Goal: Check status: Check status

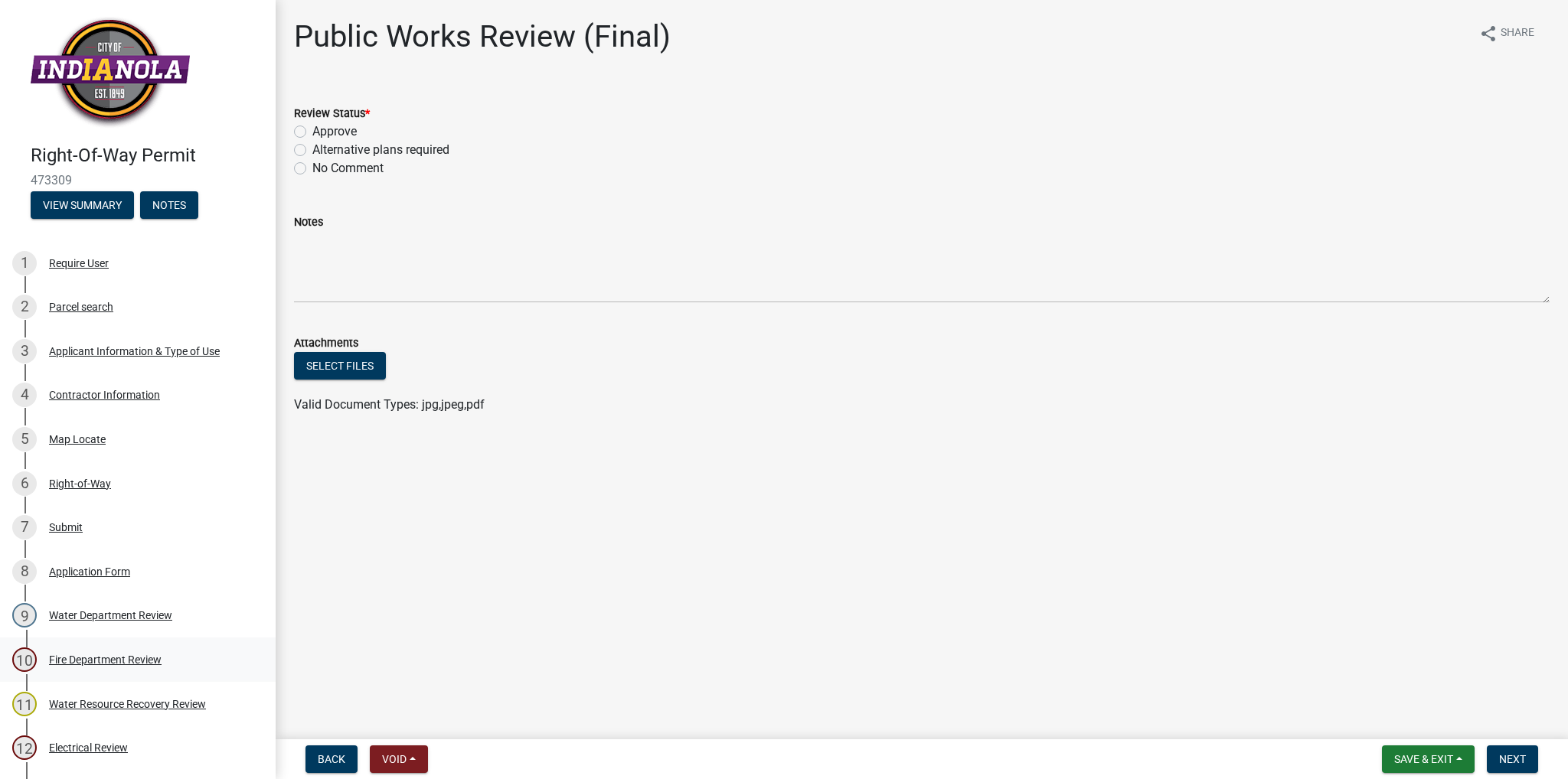
click at [77, 663] on div "Fire Department Review" at bounding box center [105, 659] width 112 height 11
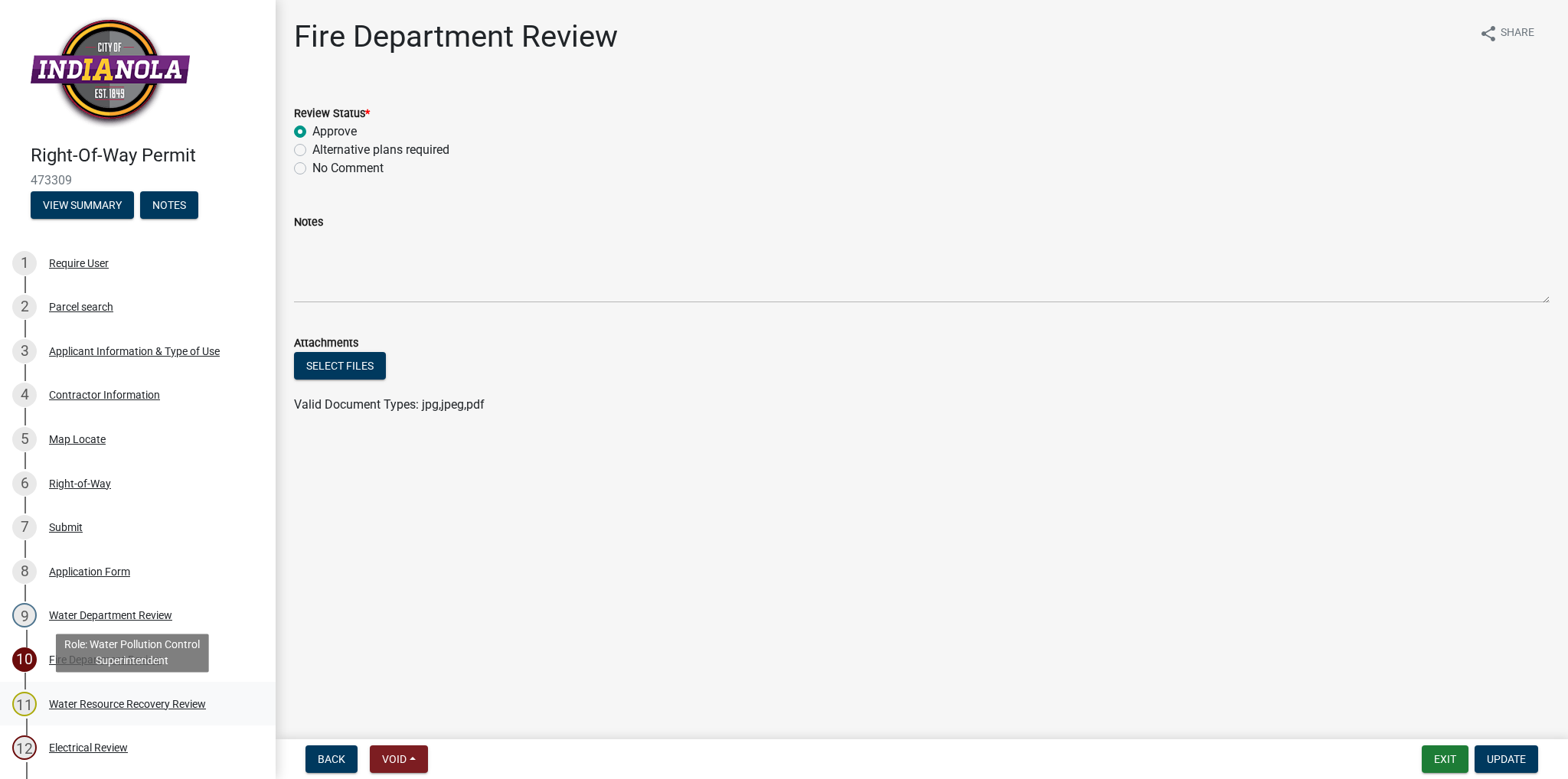
click at [107, 710] on div "Water Resource Recovery Review" at bounding box center [127, 704] width 157 height 11
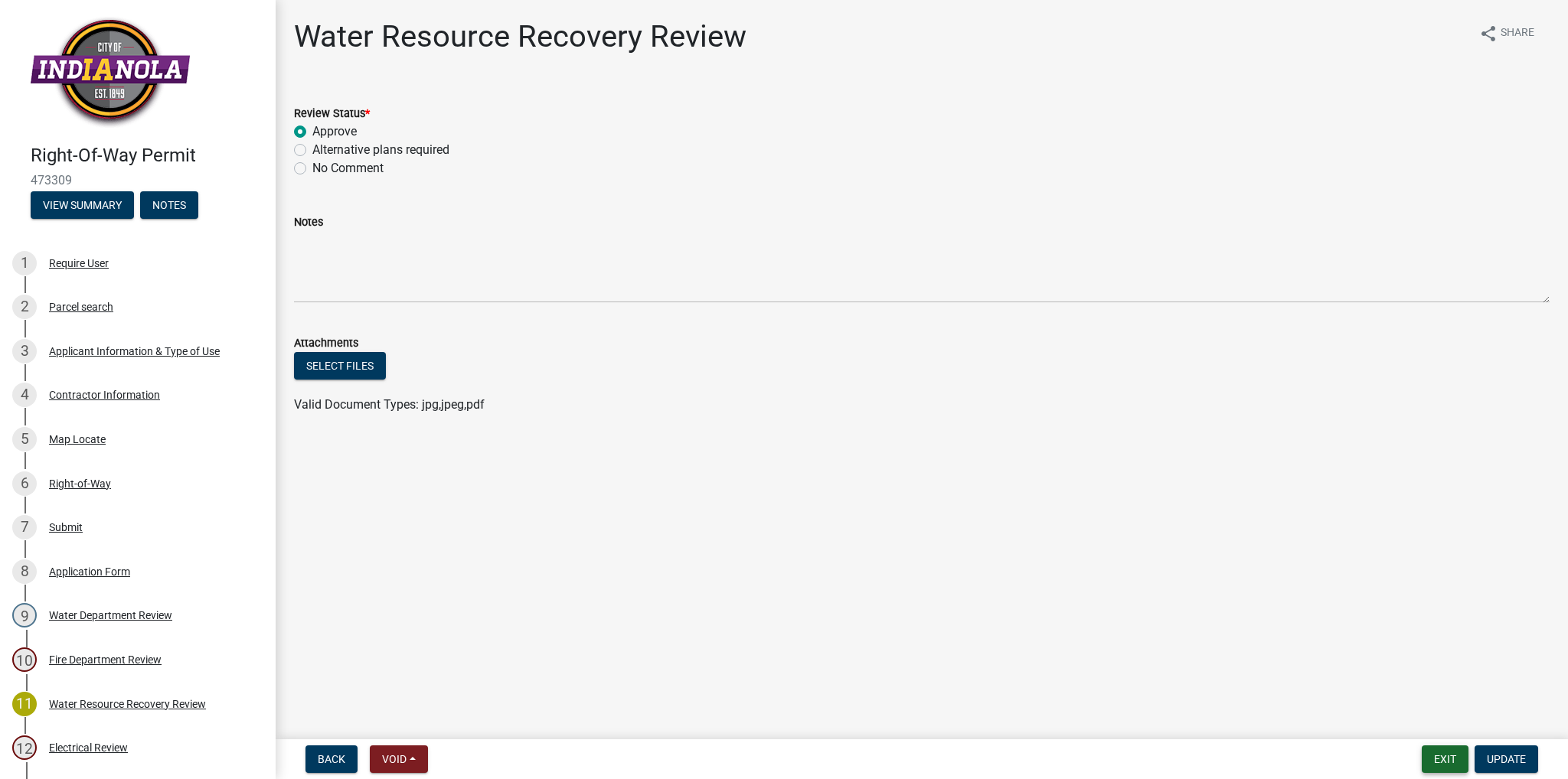
click at [1449, 763] on button "Exit" at bounding box center [1446, 759] width 47 height 27
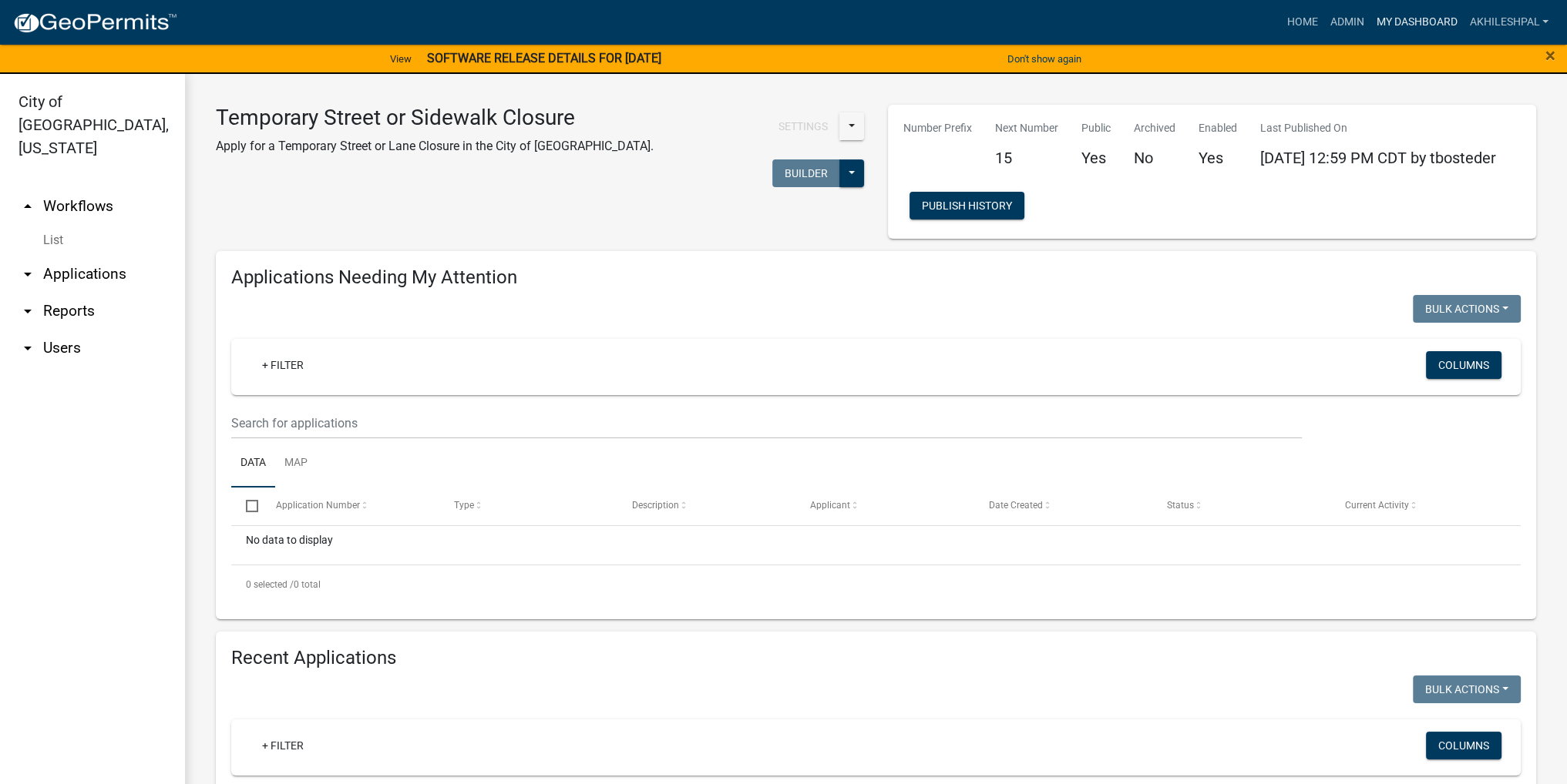
click at [1429, 13] on link "My Dashboard" at bounding box center [1415, 22] width 93 height 29
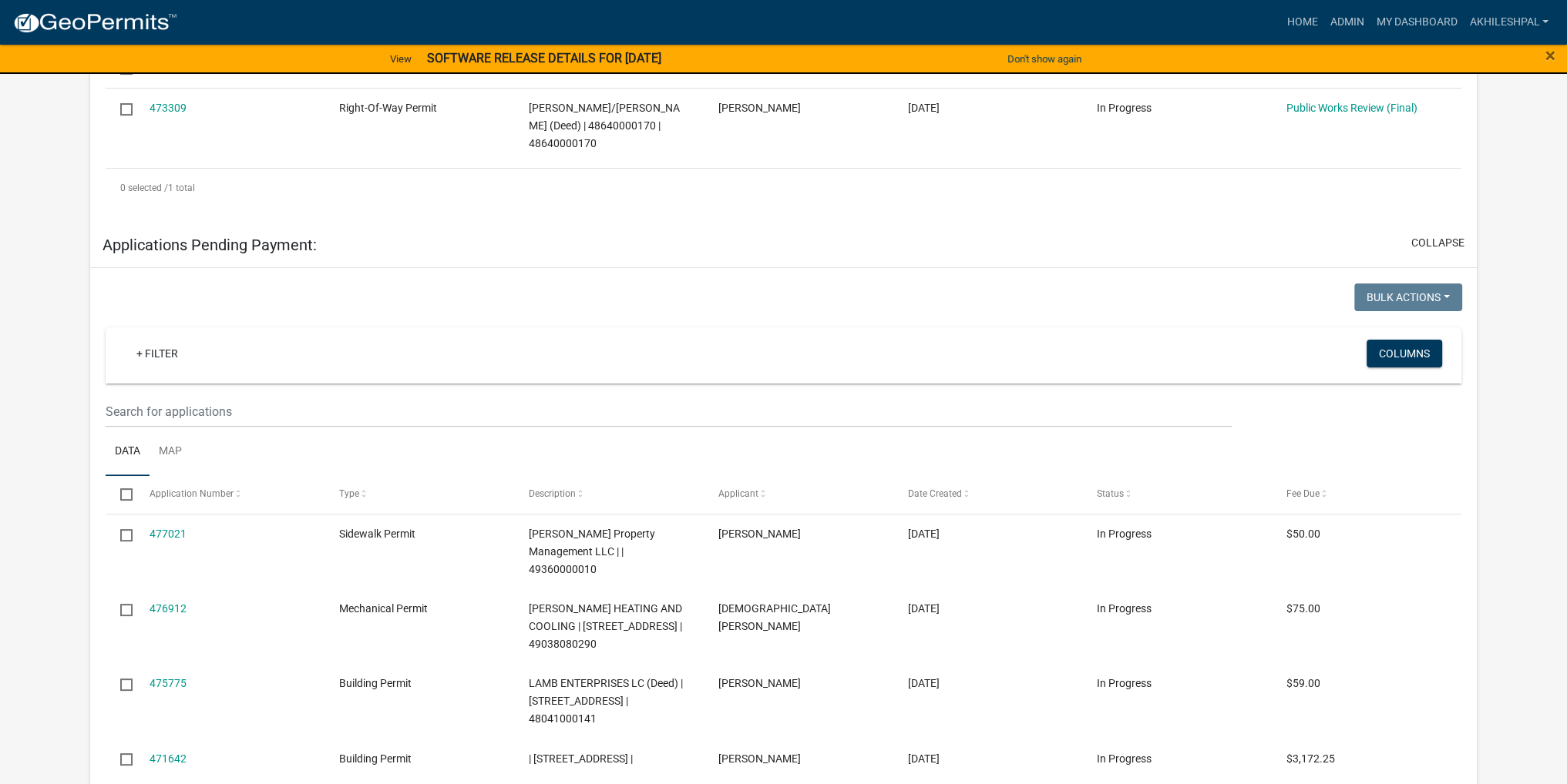
scroll to position [308, 0]
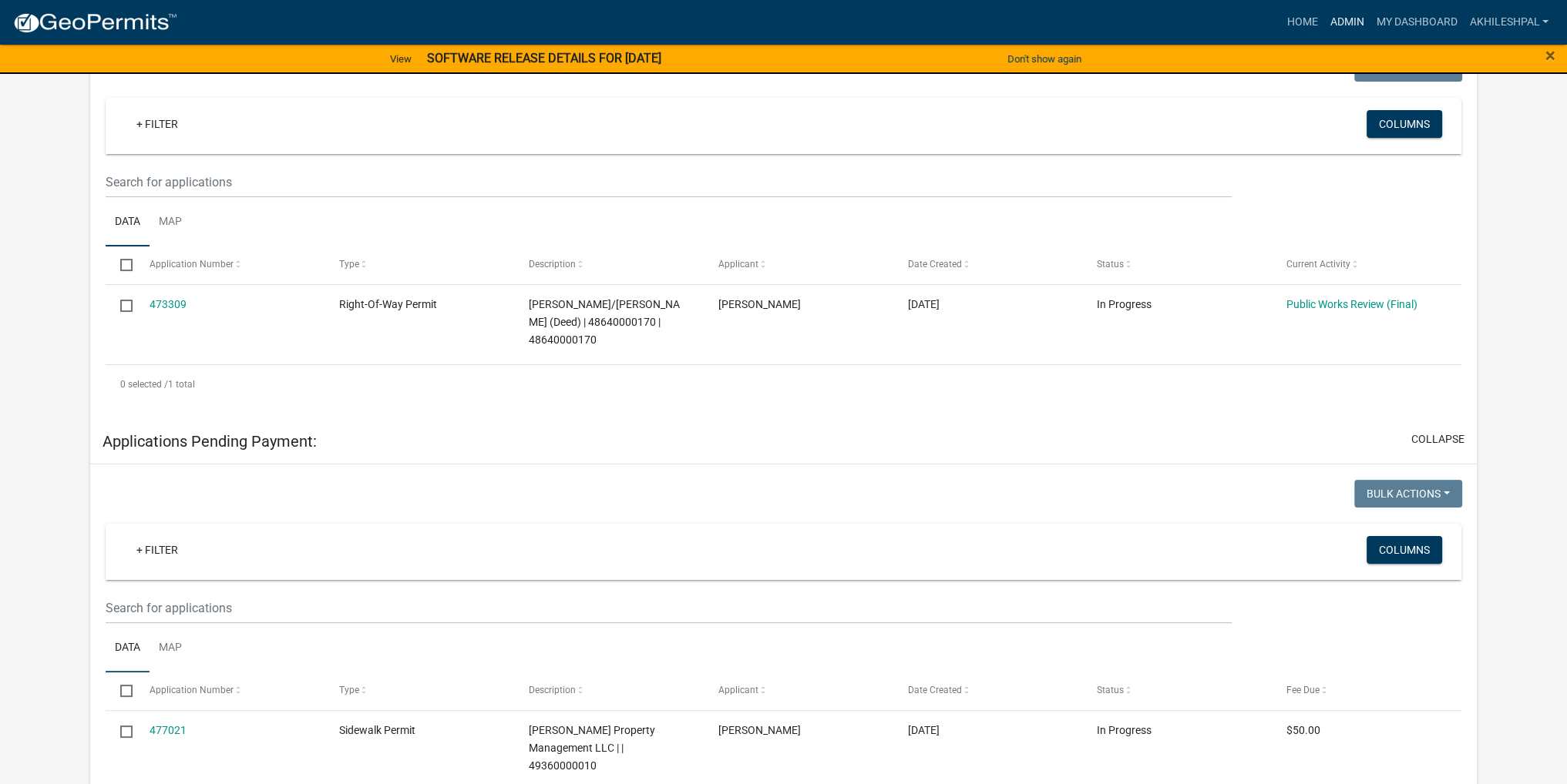
click at [1352, 16] on link "Admin" at bounding box center [1346, 22] width 46 height 29
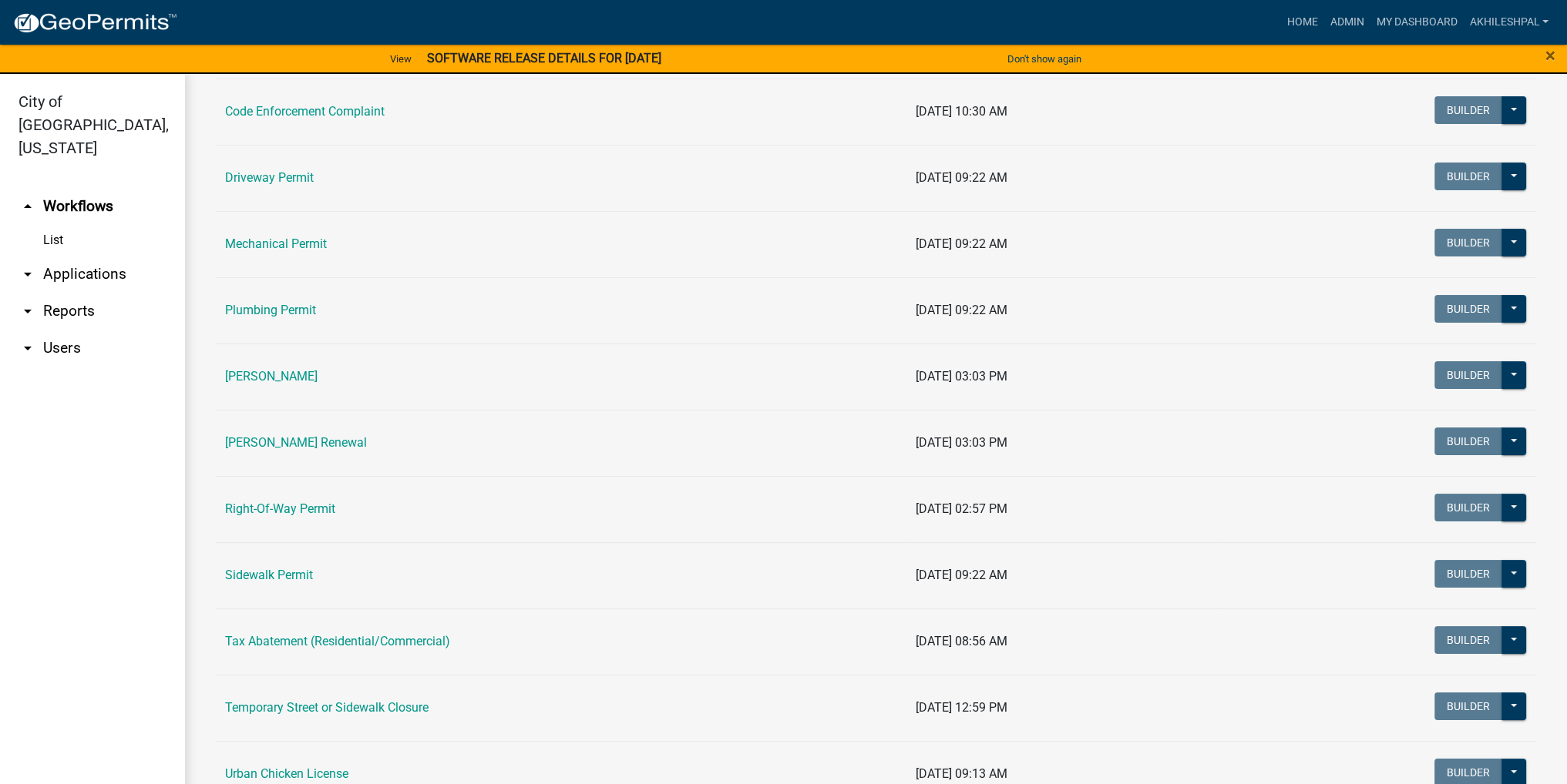
scroll to position [231, 0]
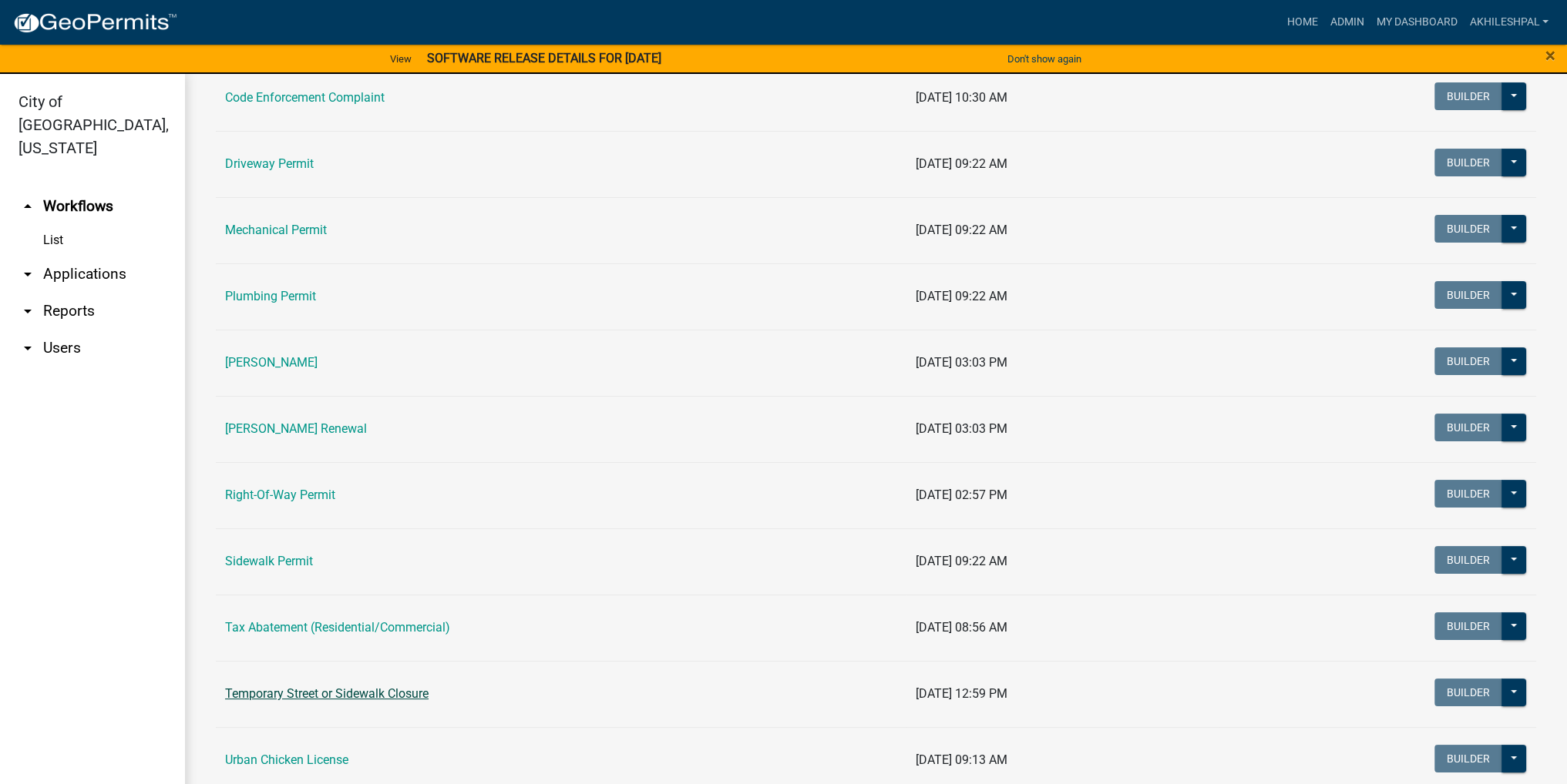
click at [334, 692] on link "Temporary Street or Sidewalk Closure" at bounding box center [327, 693] width 204 height 14
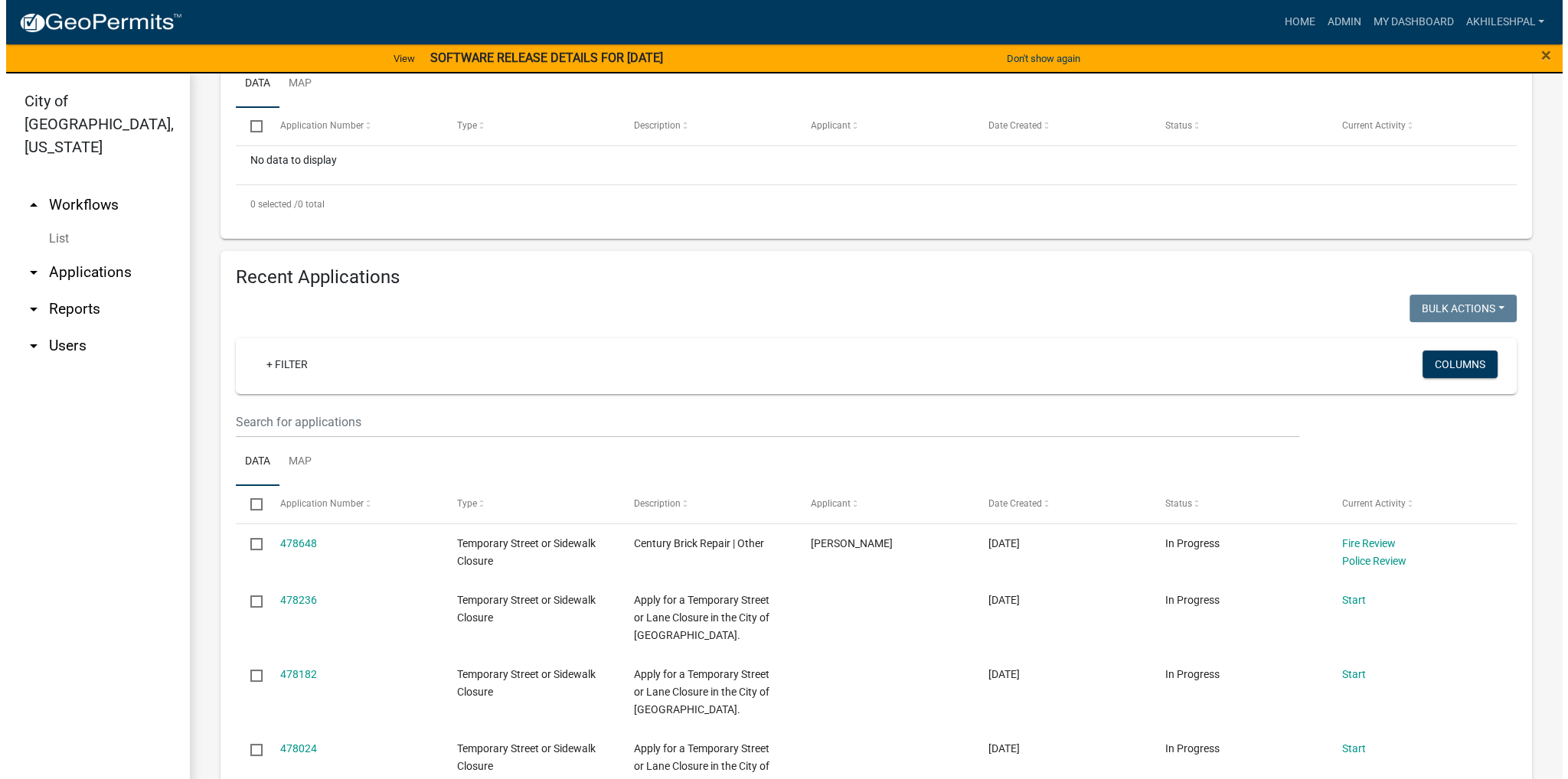
scroll to position [383, 0]
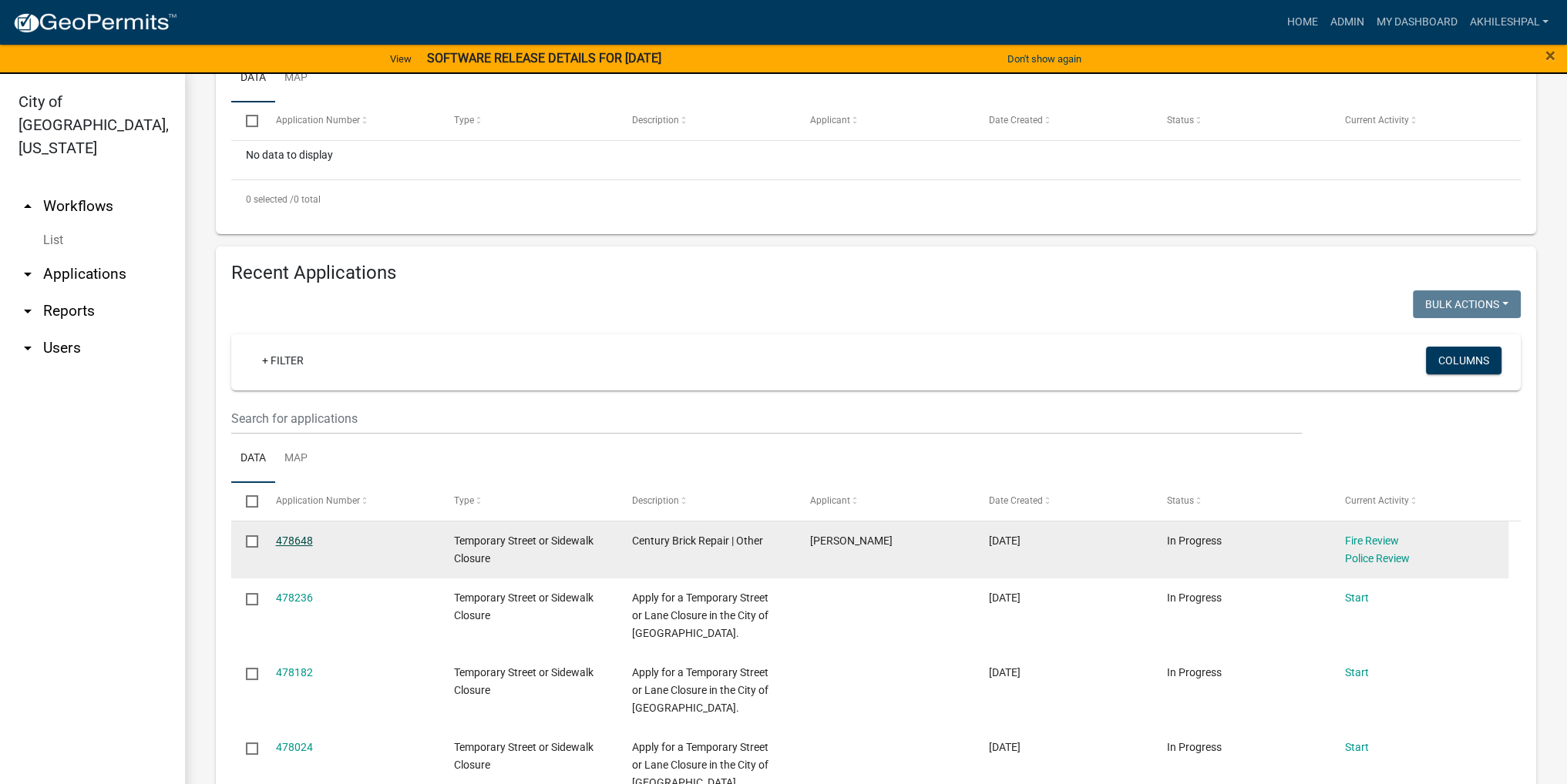
click at [290, 544] on link "478648" at bounding box center [294, 540] width 37 height 13
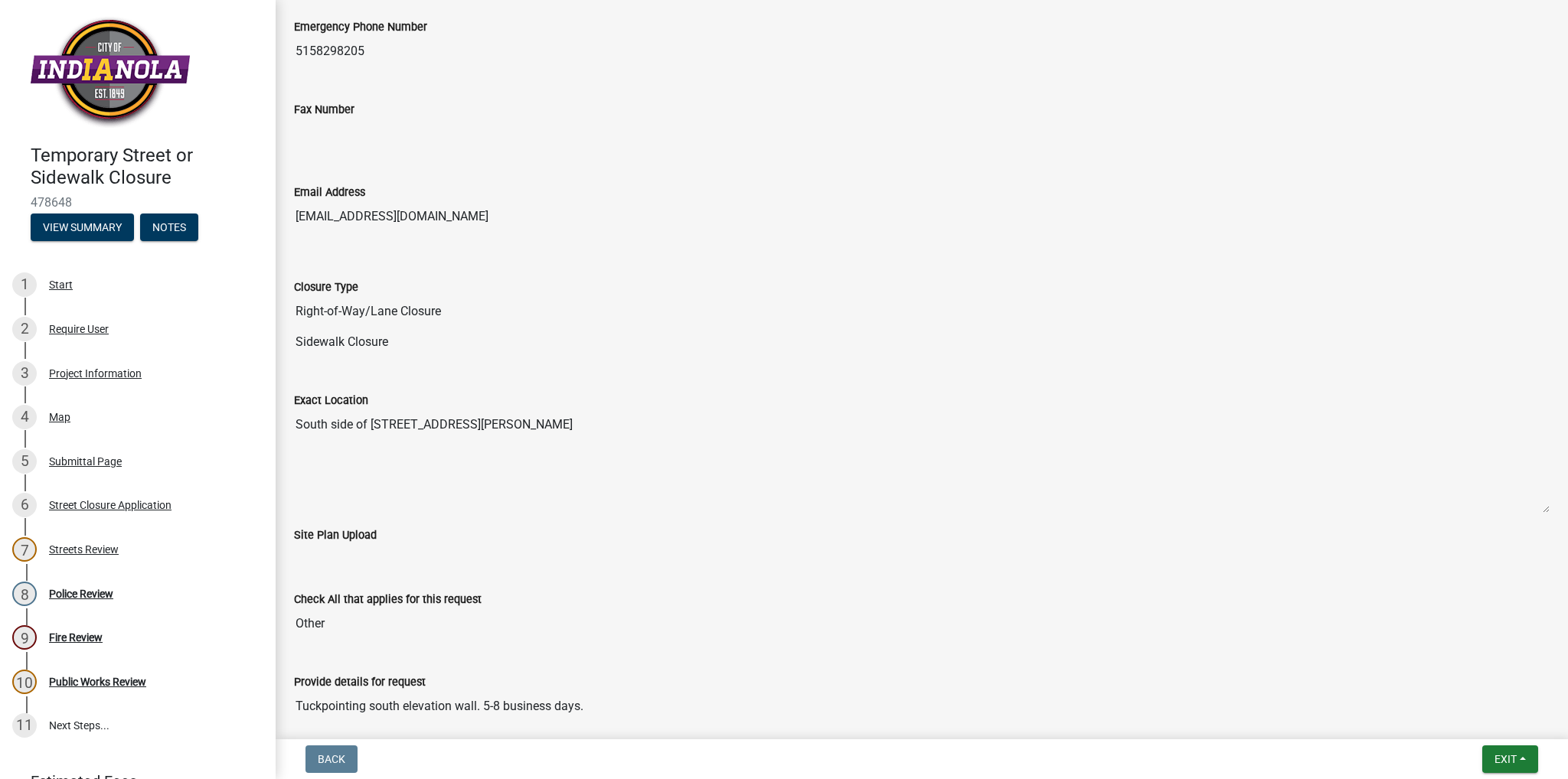
scroll to position [1185, 0]
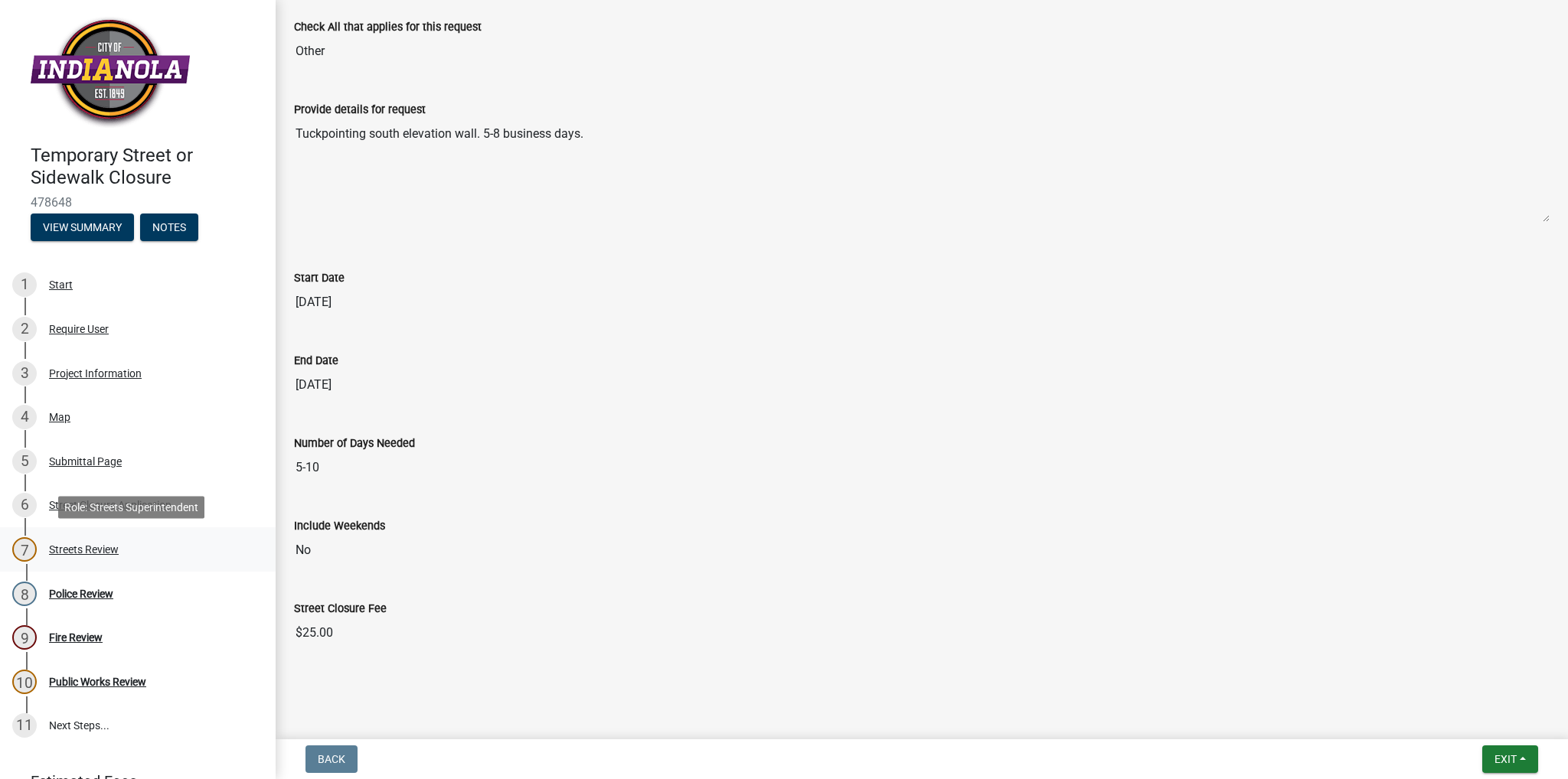
click at [95, 550] on div "Streets Review" at bounding box center [84, 549] width 70 height 11
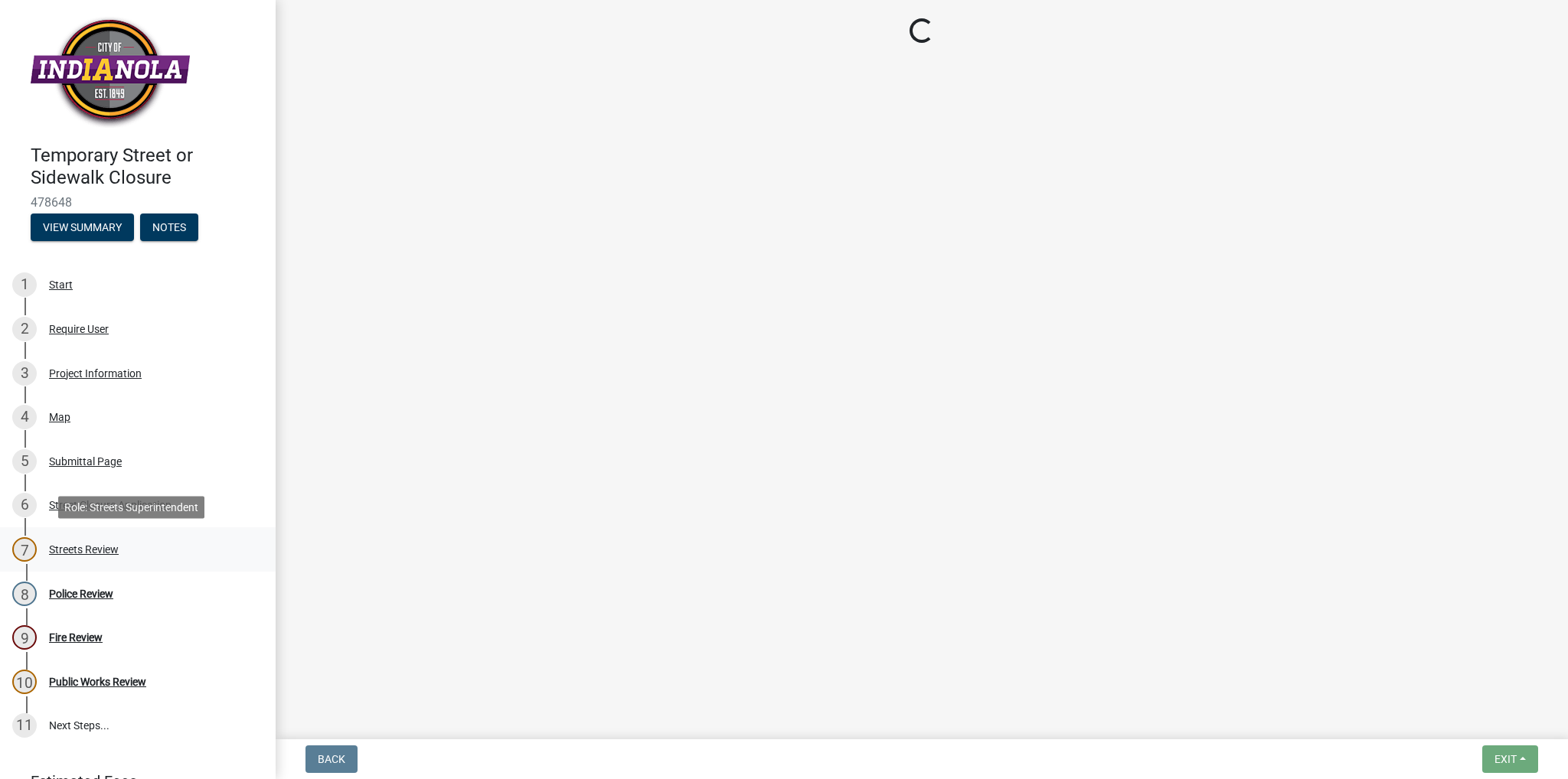
scroll to position [0, 0]
